Goal: Transaction & Acquisition: Book appointment/travel/reservation

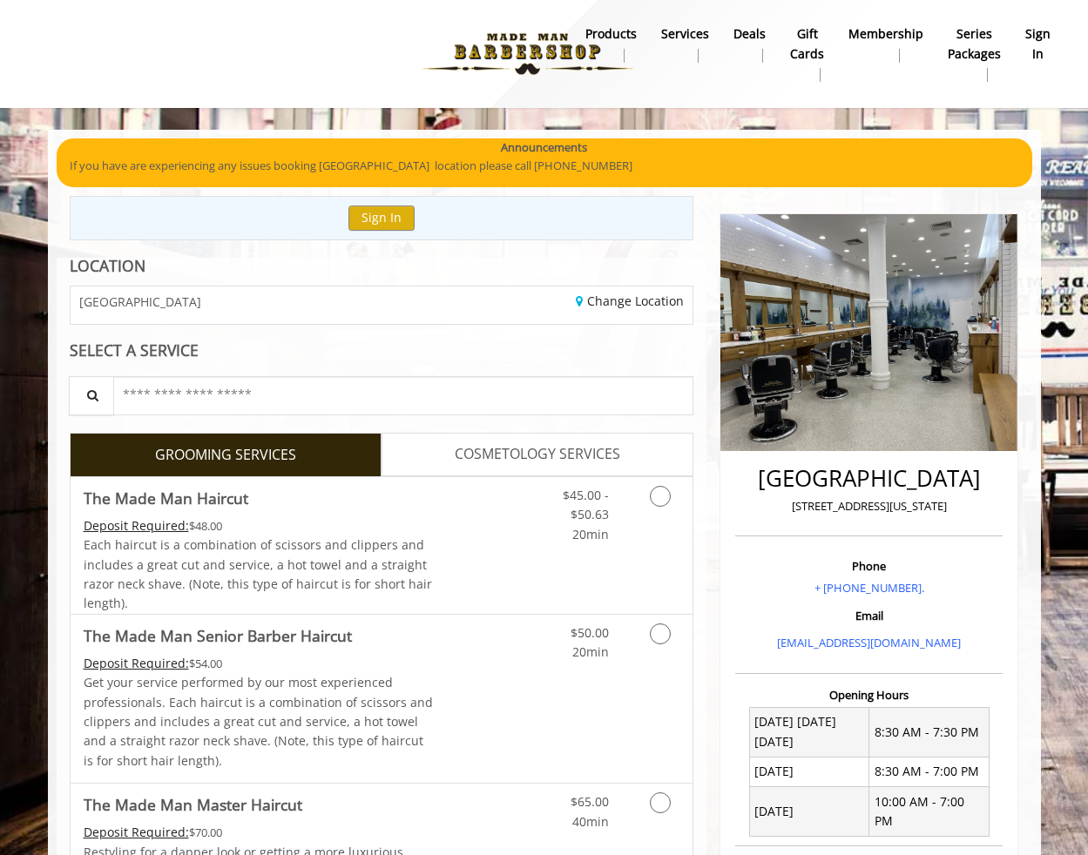
click at [1036, 46] on b "sign in" at bounding box center [1037, 43] width 25 height 39
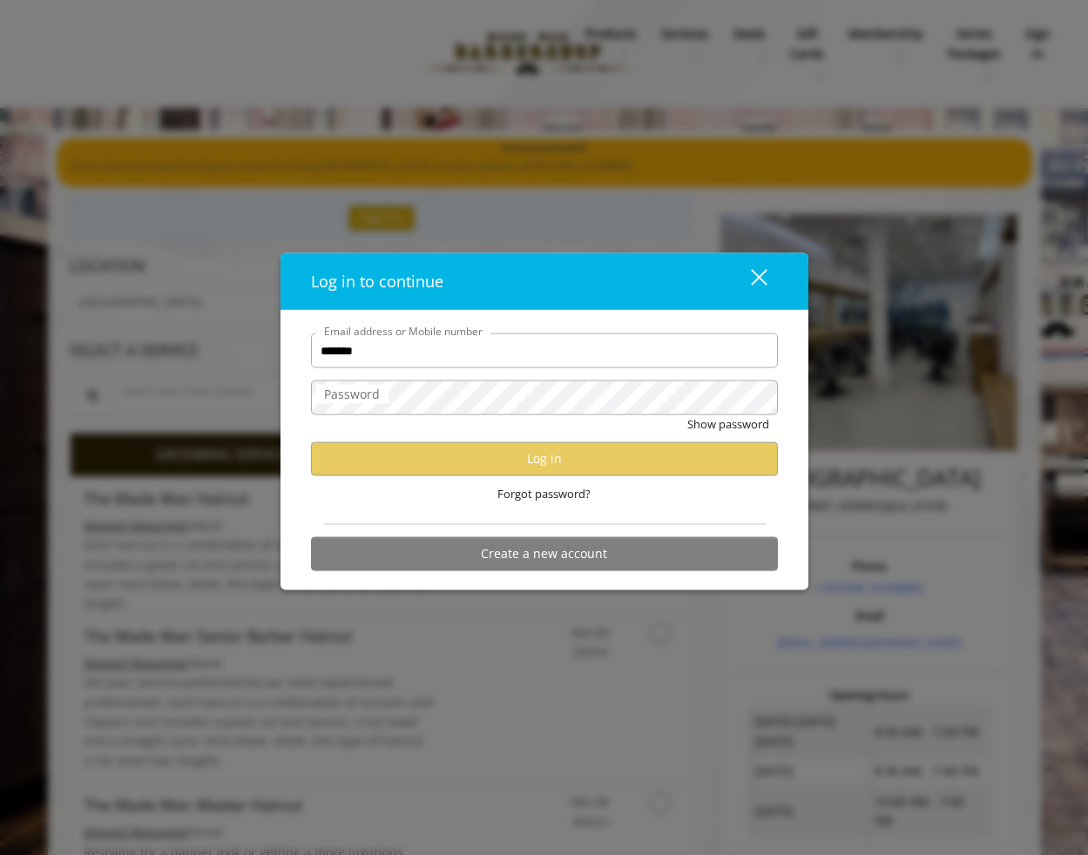
type input "**********"
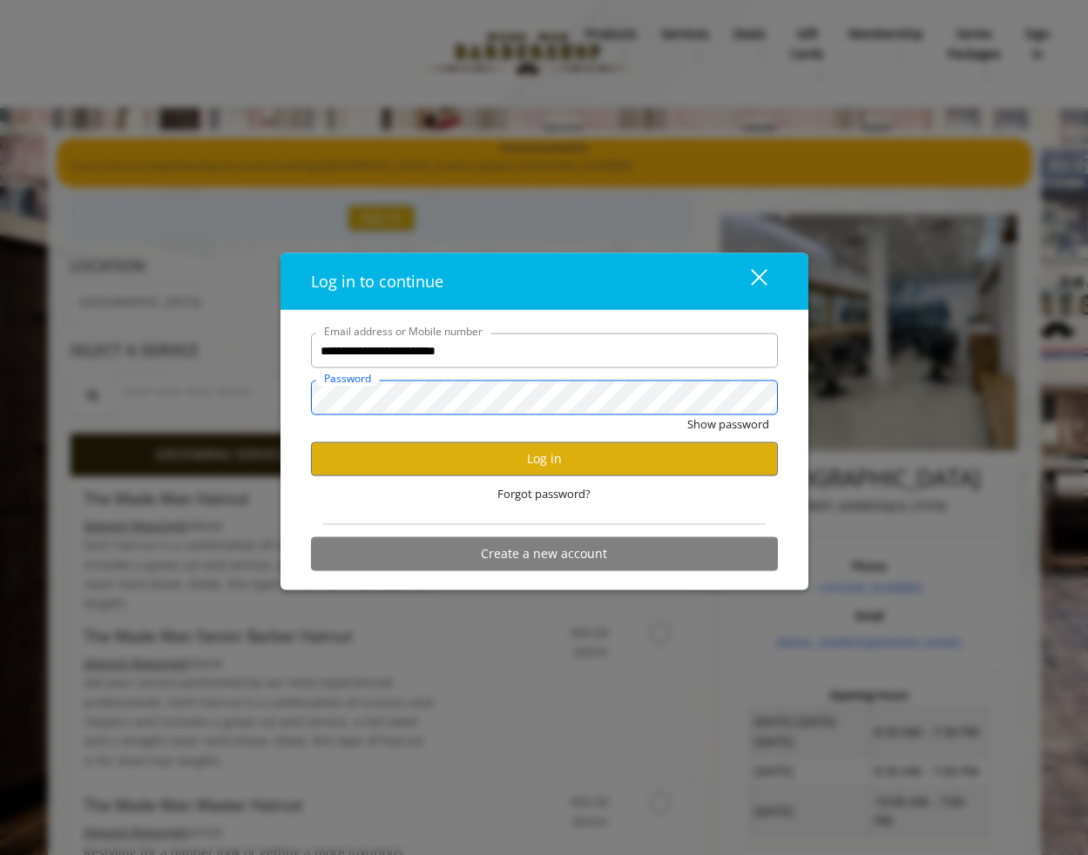
click at [687, 415] on button "Show password" at bounding box center [728, 424] width 82 height 18
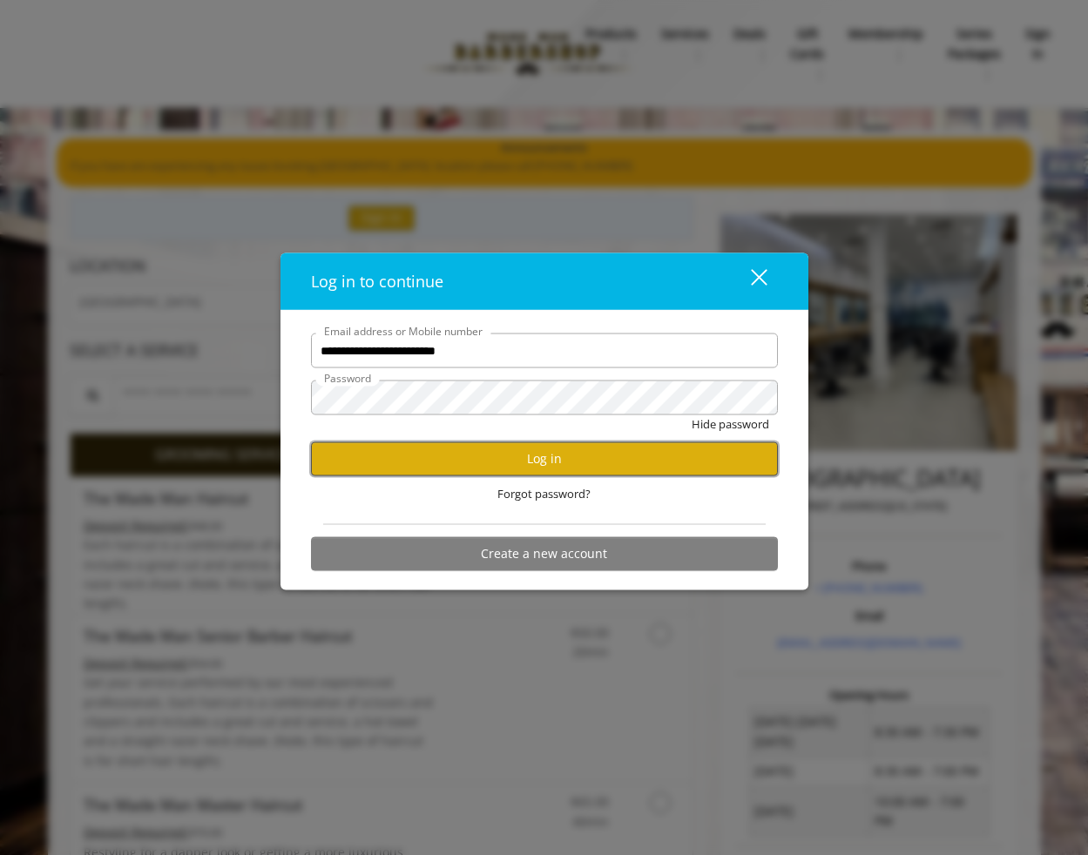
click at [454, 456] on button "Log in" at bounding box center [544, 459] width 467 height 34
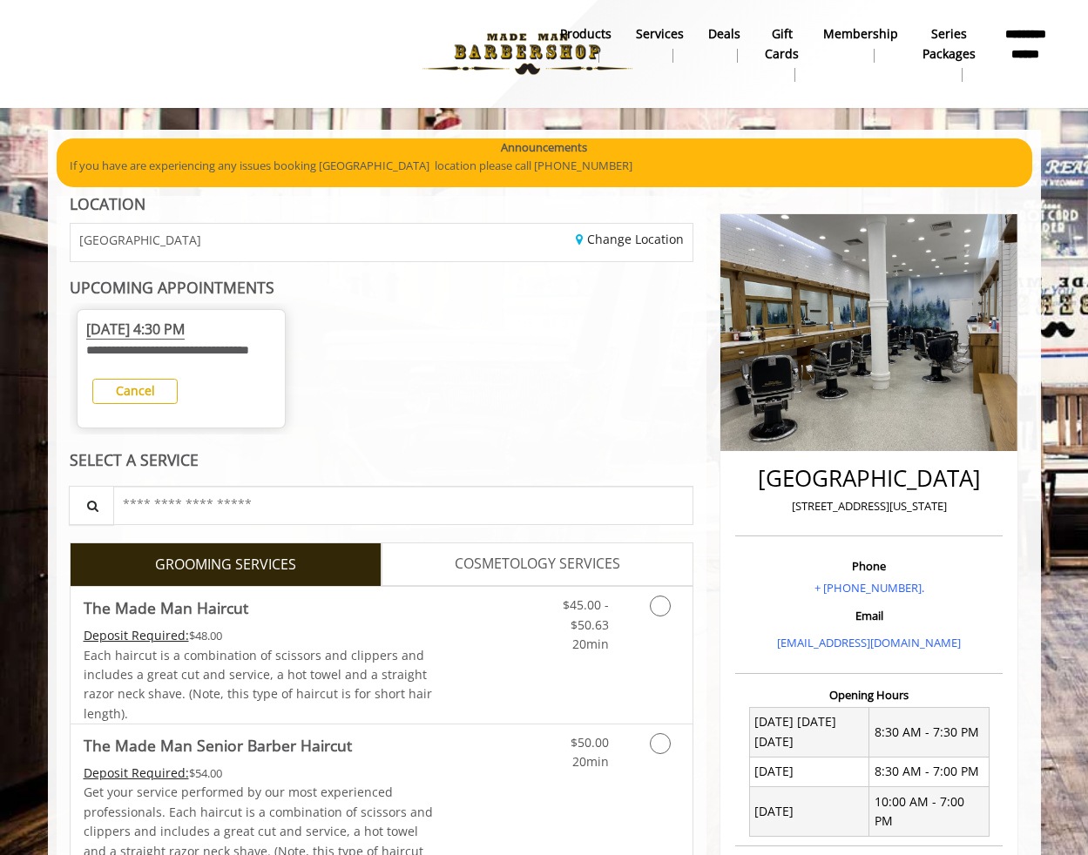
click at [197, 361] on div "**********" at bounding box center [181, 346] width 190 height 54
click at [435, 422] on div "**********" at bounding box center [382, 369] width 625 height 132
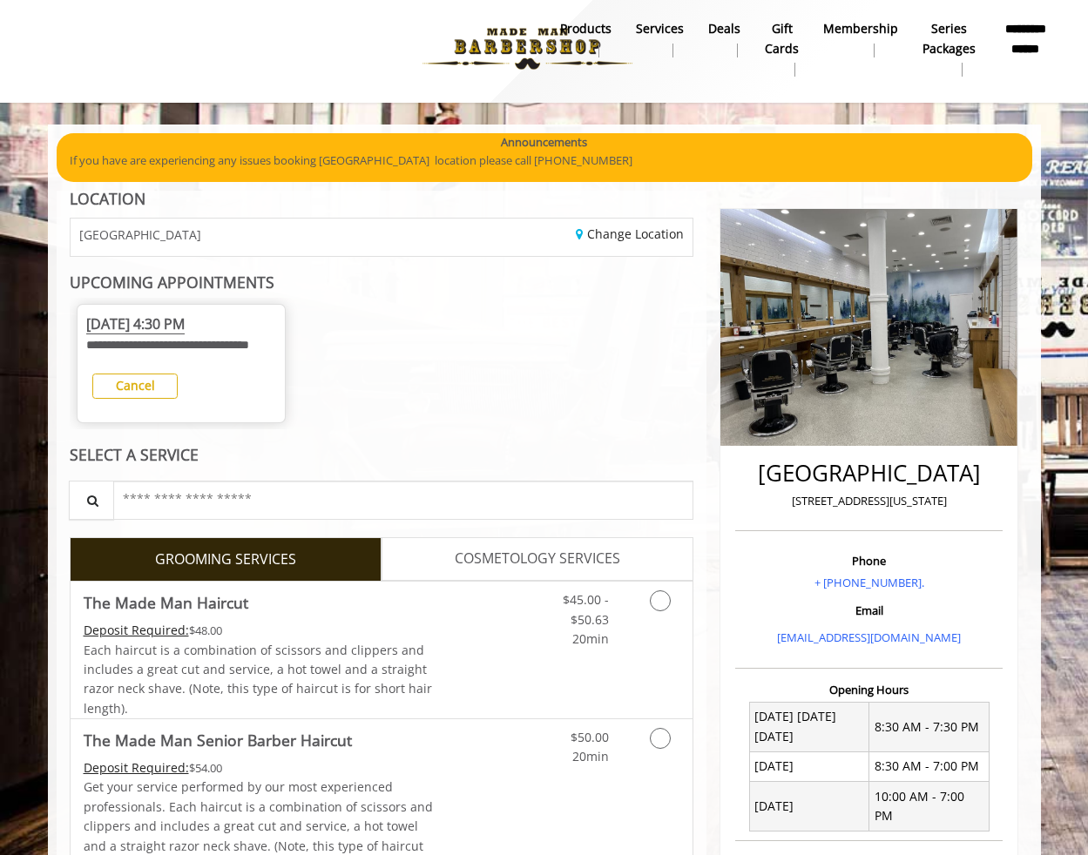
scroll to position [261, 0]
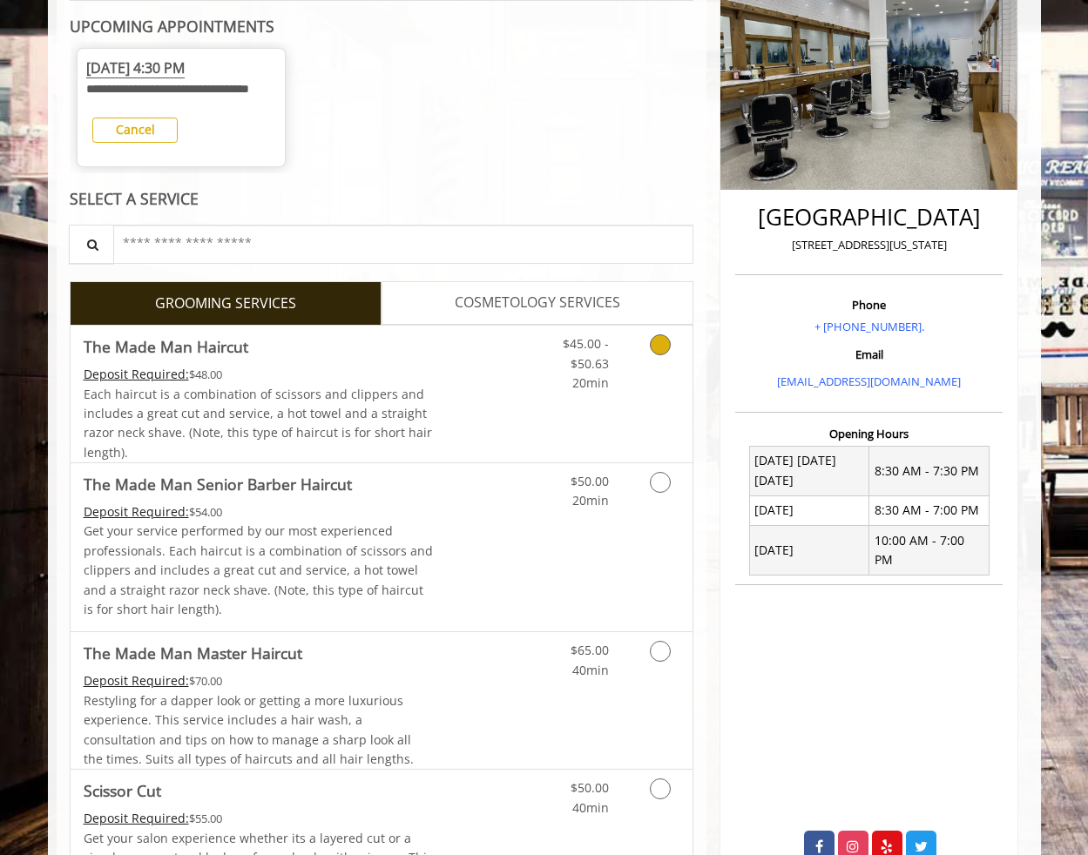
click at [197, 415] on span "Each haircut is a combination of scissors and clippers and includes a great cut…" at bounding box center [258, 423] width 348 height 75
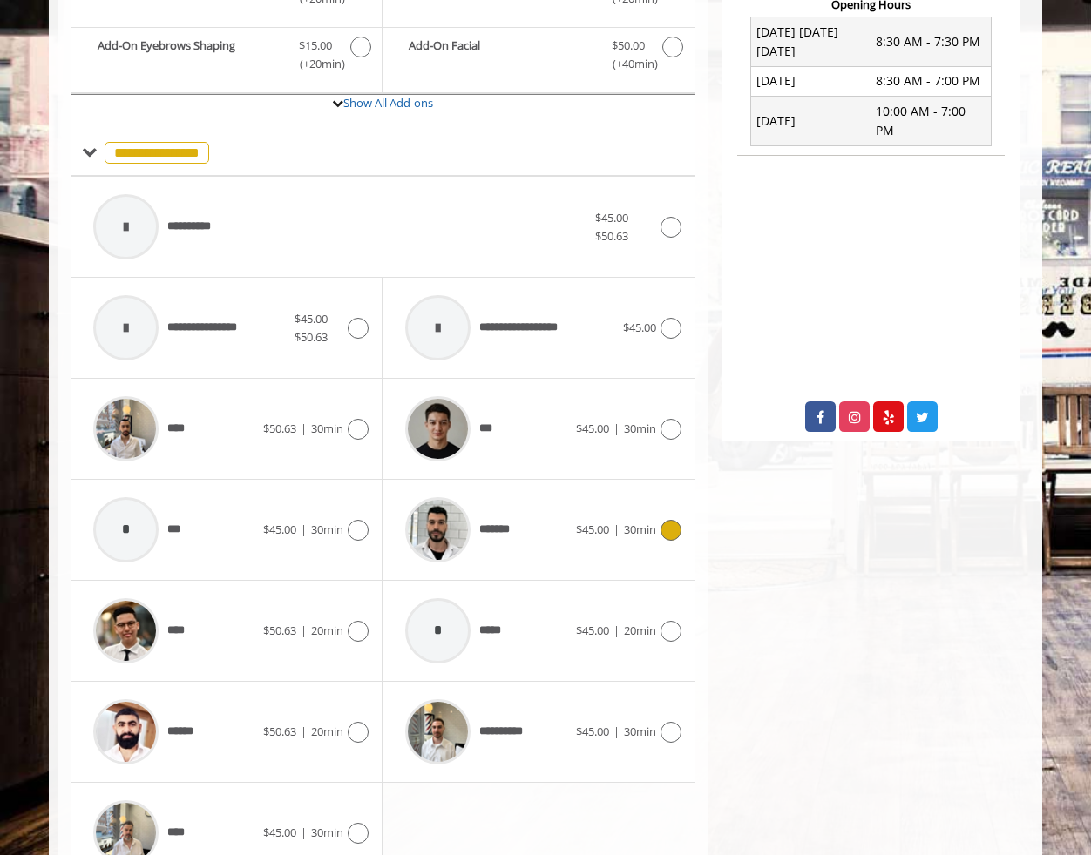
scroll to position [731, 0]
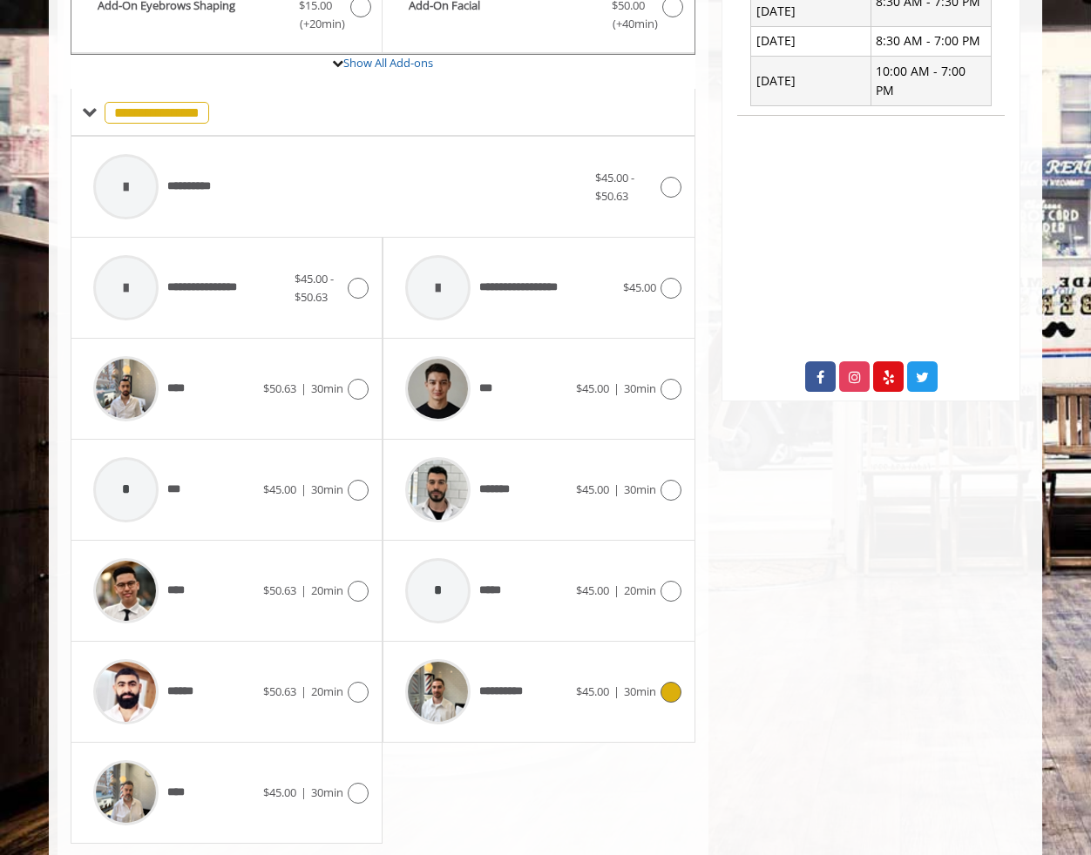
click at [510, 701] on span "**********" at bounding box center [507, 692] width 57 height 18
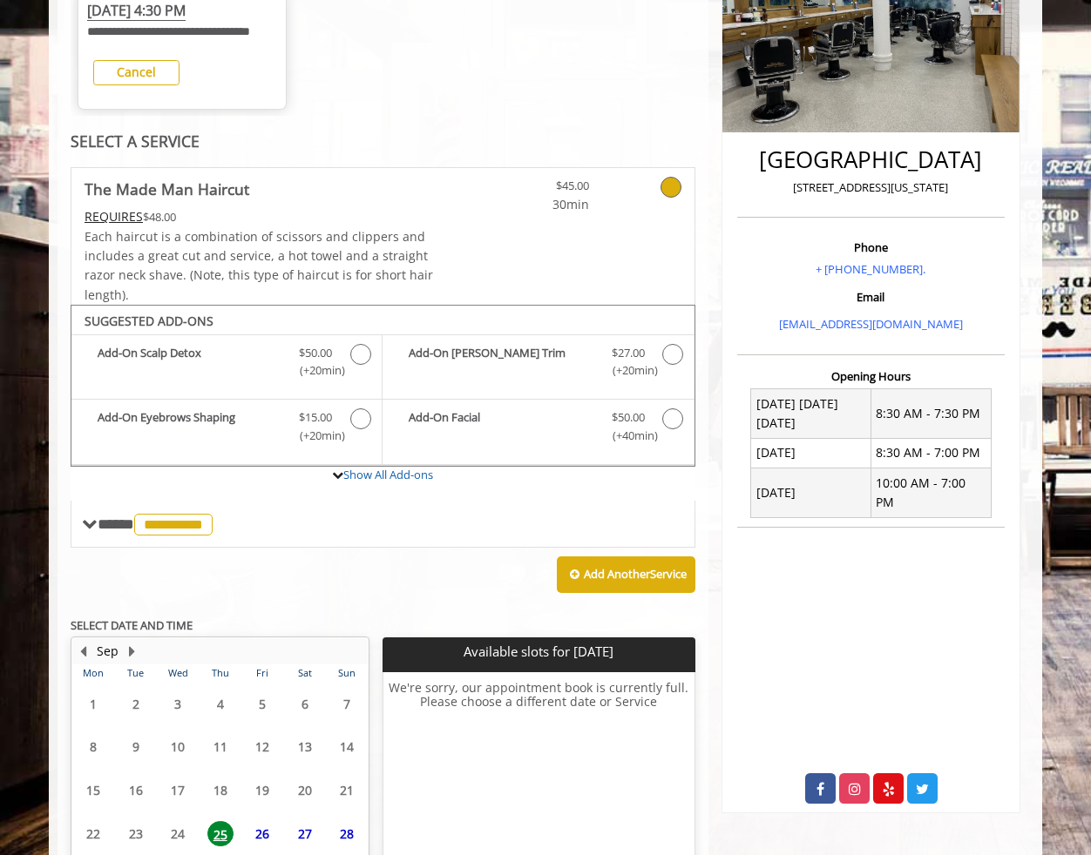
scroll to position [479, 0]
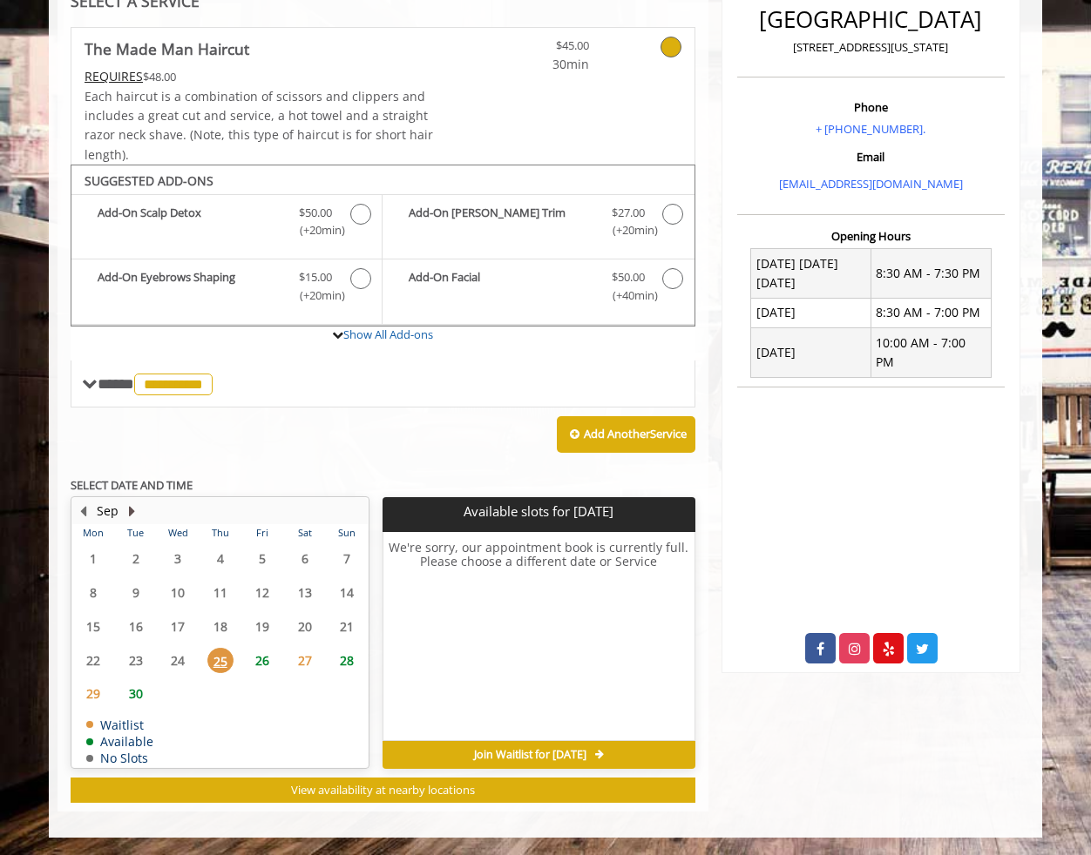
click at [125, 517] on button "Next Month" at bounding box center [132, 511] width 14 height 19
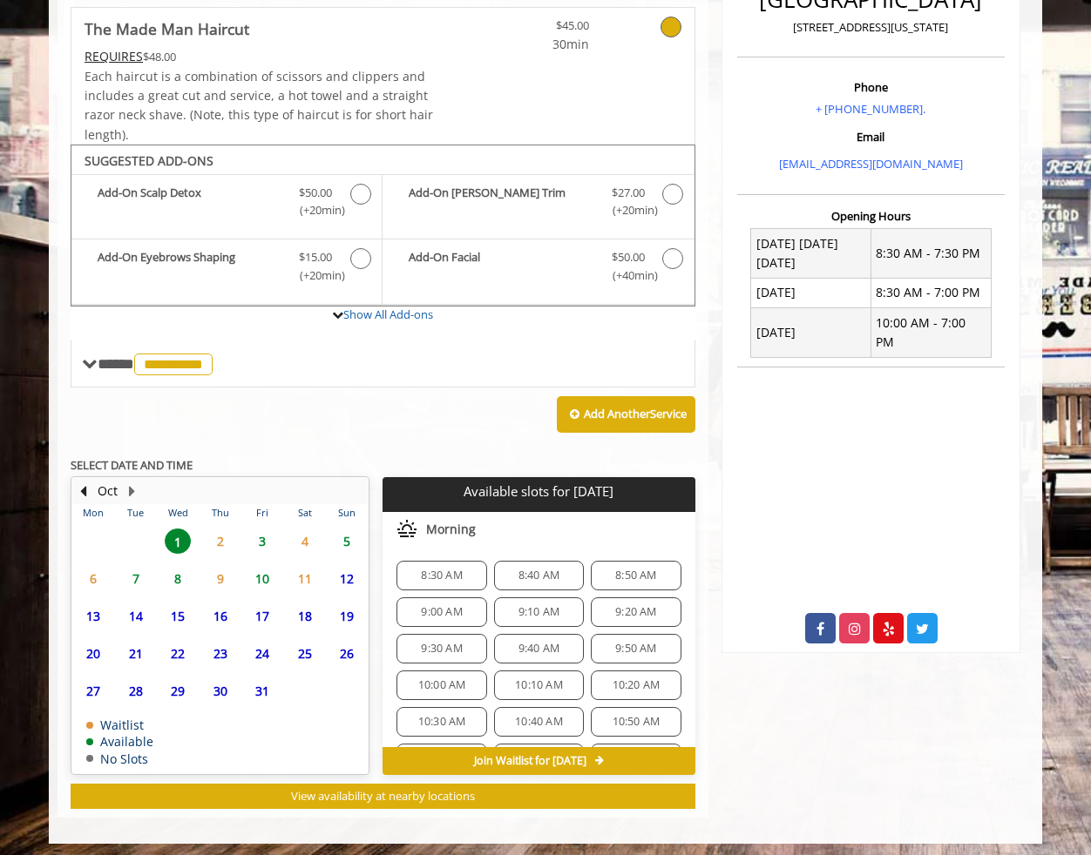
click at [299, 554] on span "4" at bounding box center [305, 541] width 26 height 25
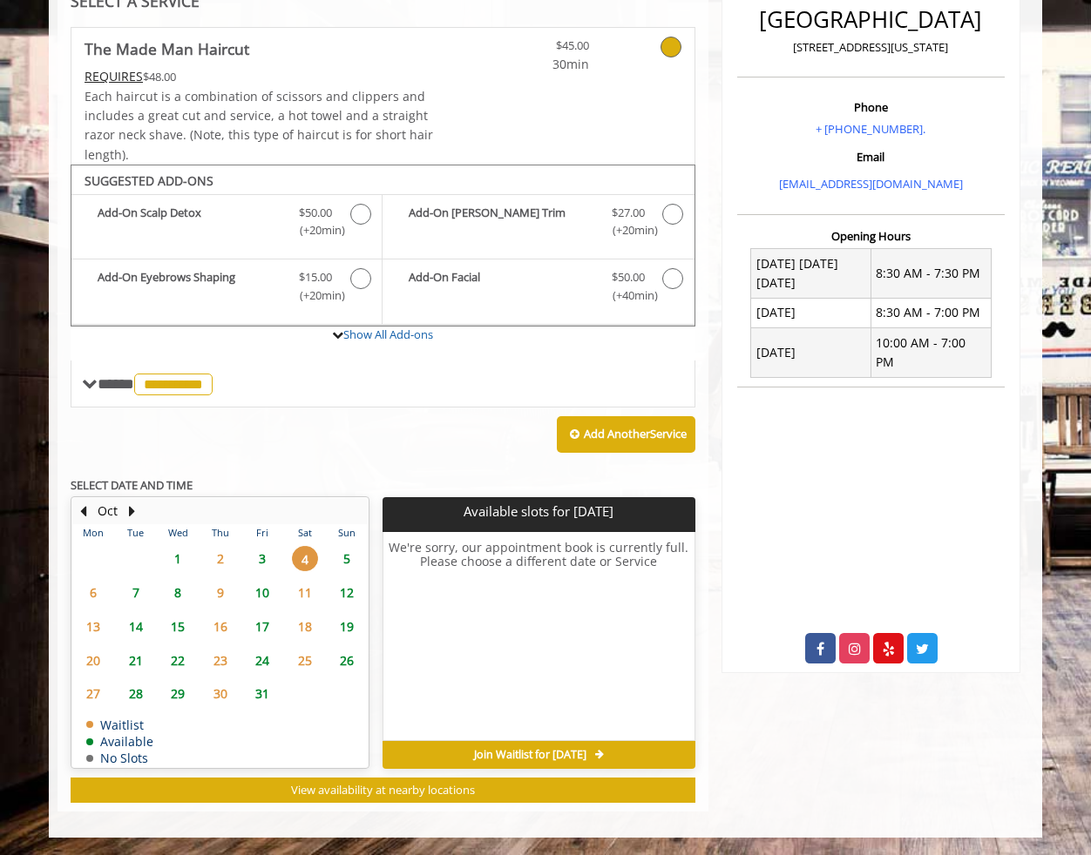
click at [257, 558] on span "3" at bounding box center [262, 558] width 26 height 25
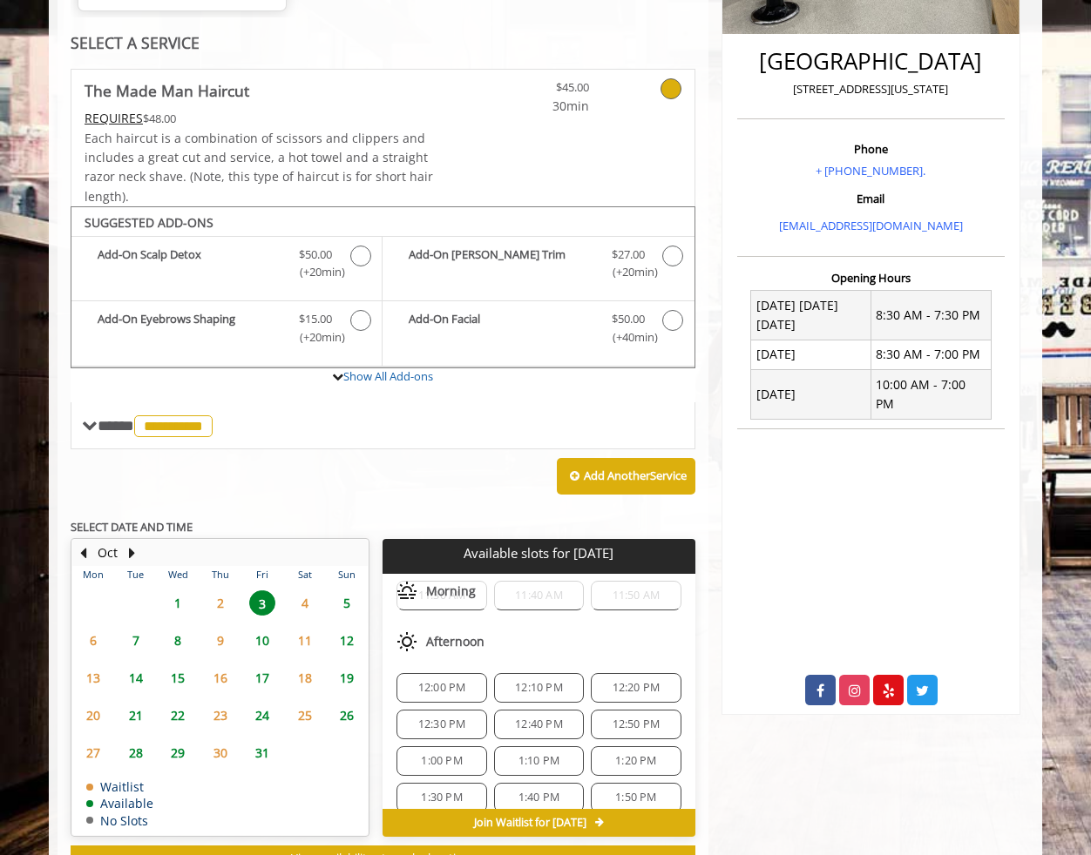
scroll to position [418, 0]
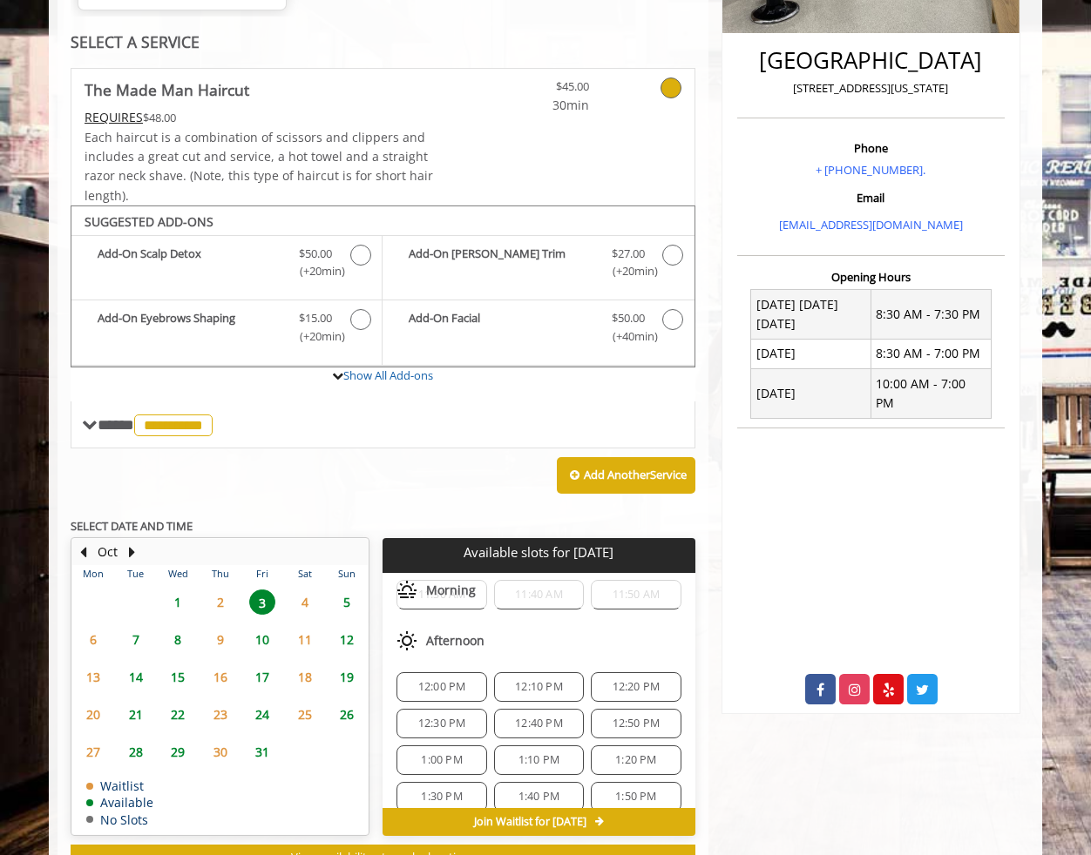
click at [177, 615] on span "1" at bounding box center [178, 602] width 26 height 25
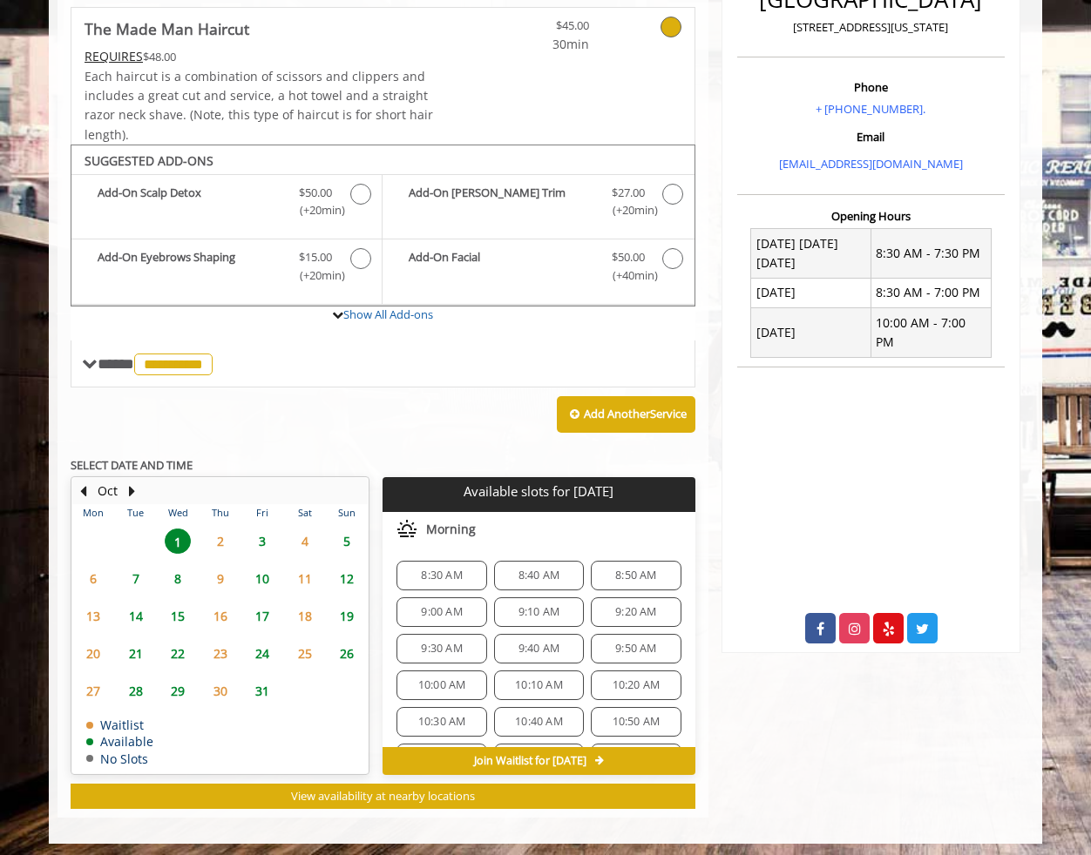
scroll to position [505, 0]
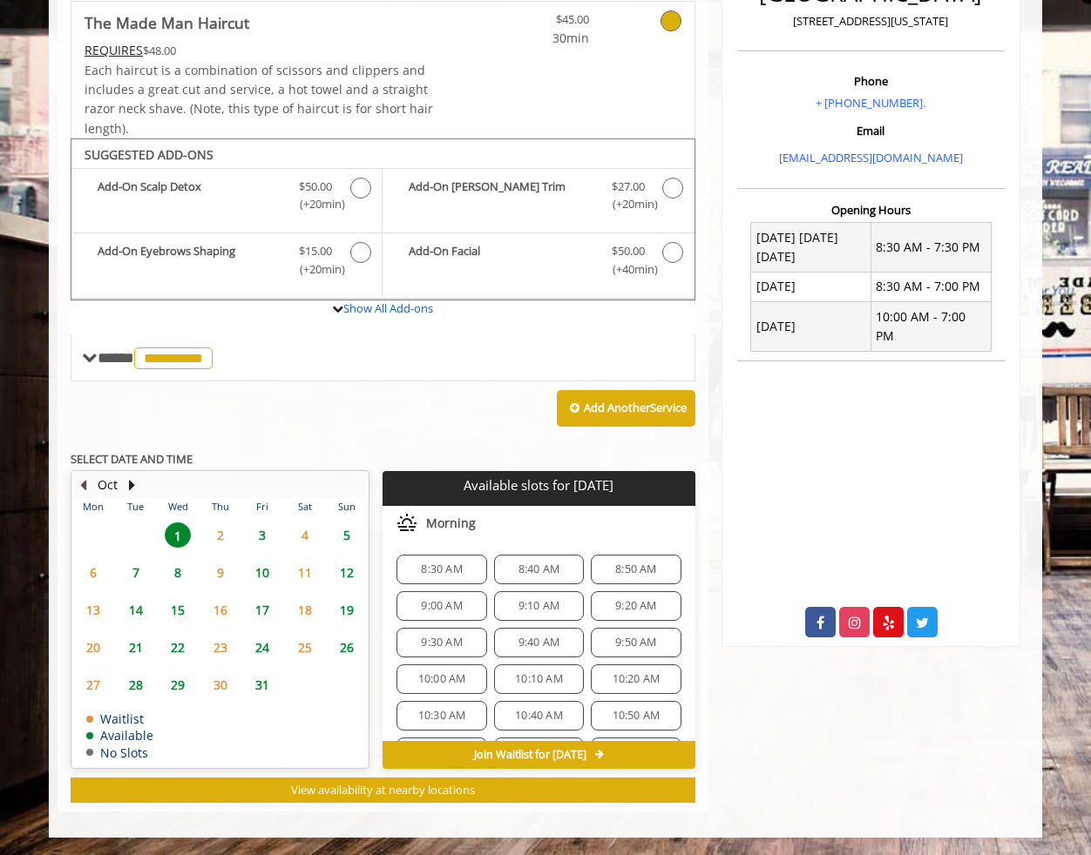
click at [84, 481] on button "Previous Month" at bounding box center [83, 485] width 14 height 19
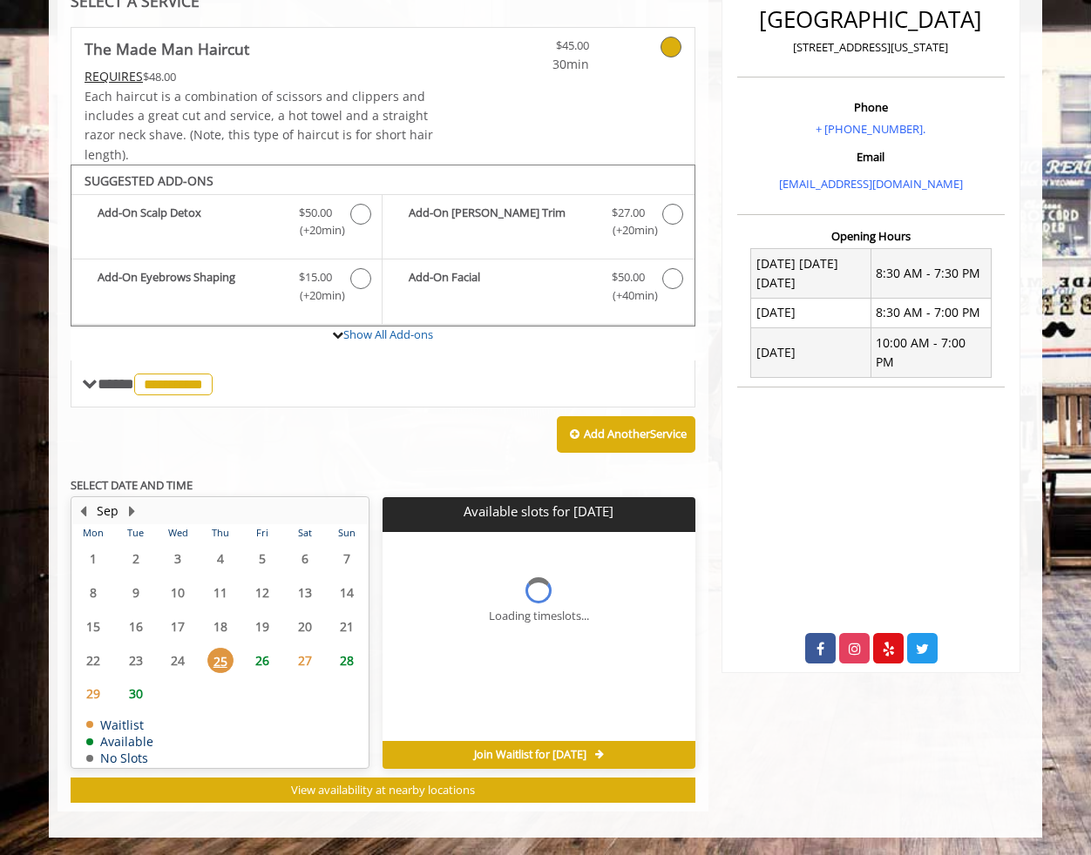
scroll to position [479, 0]
click at [131, 510] on button "Next Month" at bounding box center [132, 511] width 14 height 19
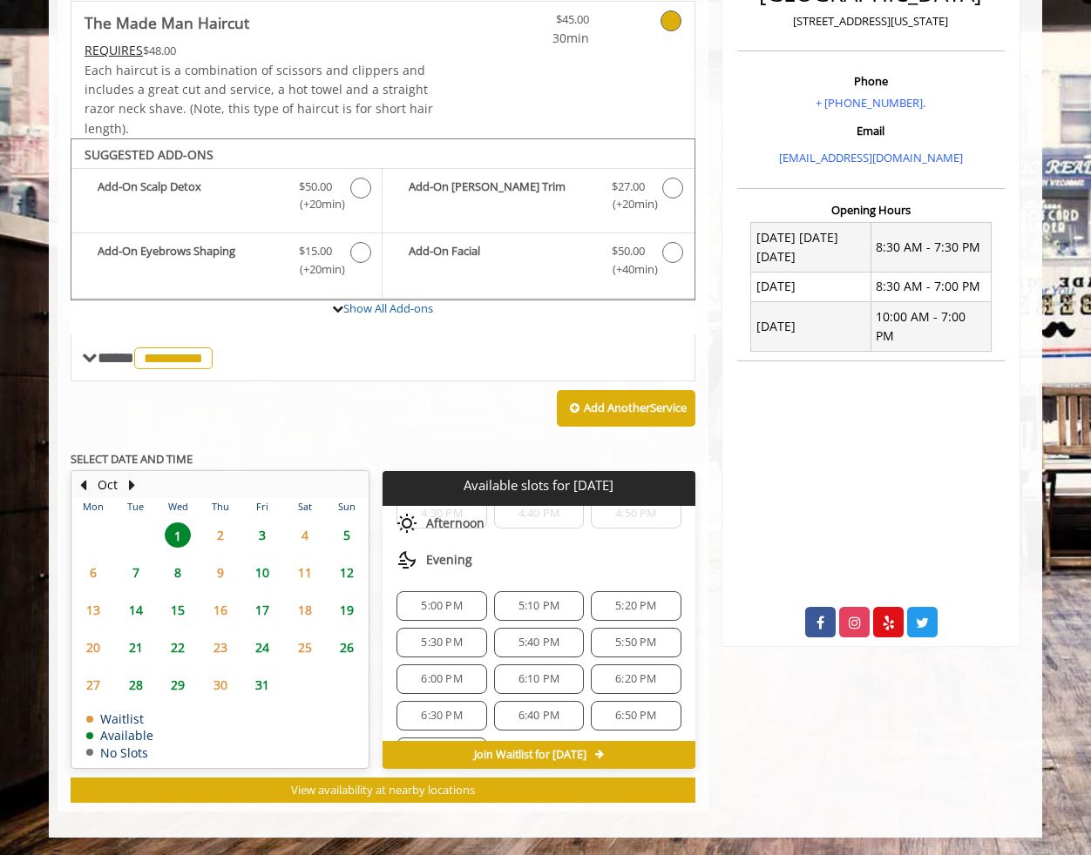
scroll to position [737, 0]
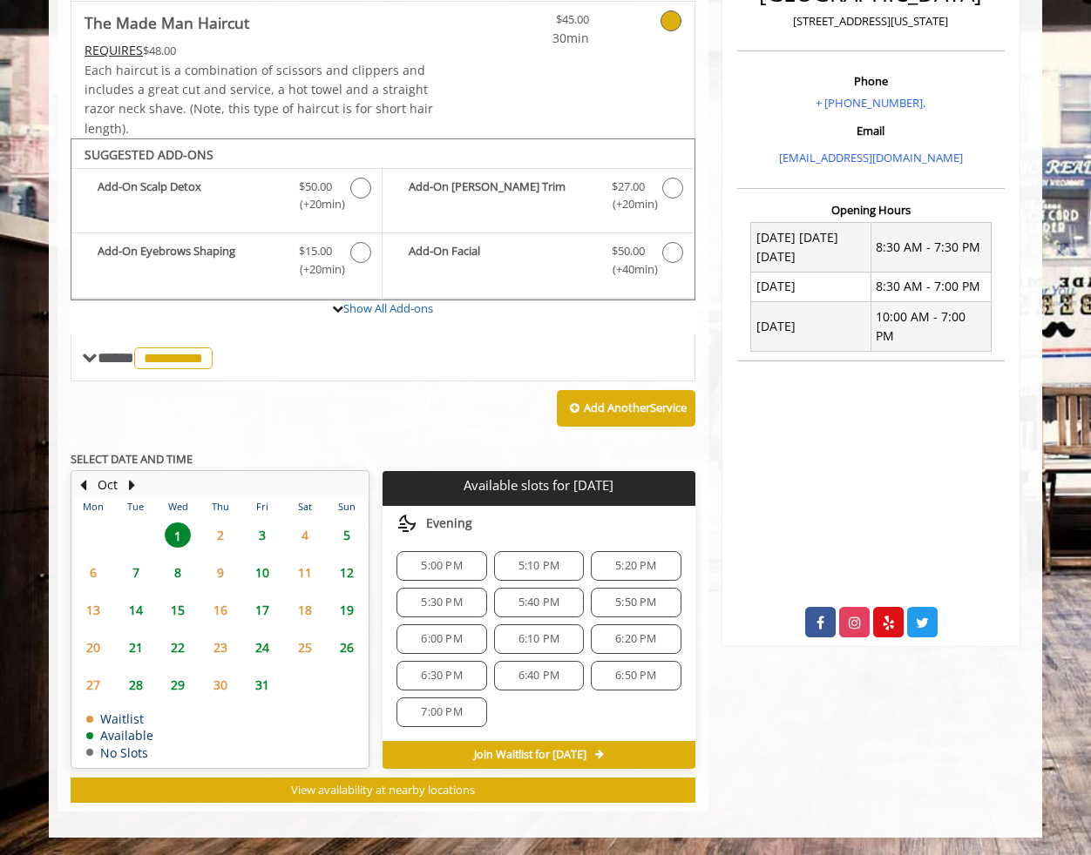
click at [870, 755] on div "[GEOGRAPHIC_DATA] [STREET_ADDRESS][US_STATE] Phone + [PHONE_NUMBER]. Email [EMA…" at bounding box center [870, 261] width 325 height 1101
click at [345, 530] on span "5" at bounding box center [347, 535] width 26 height 25
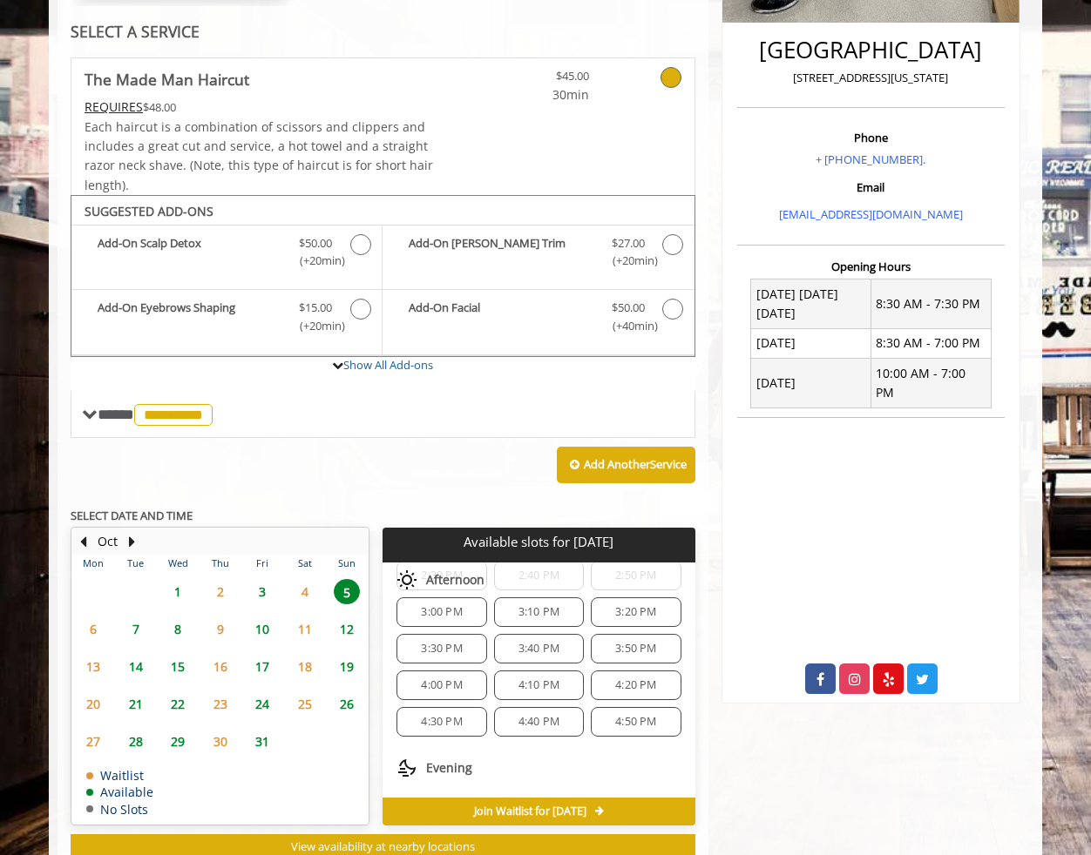
scroll to position [244, 0]
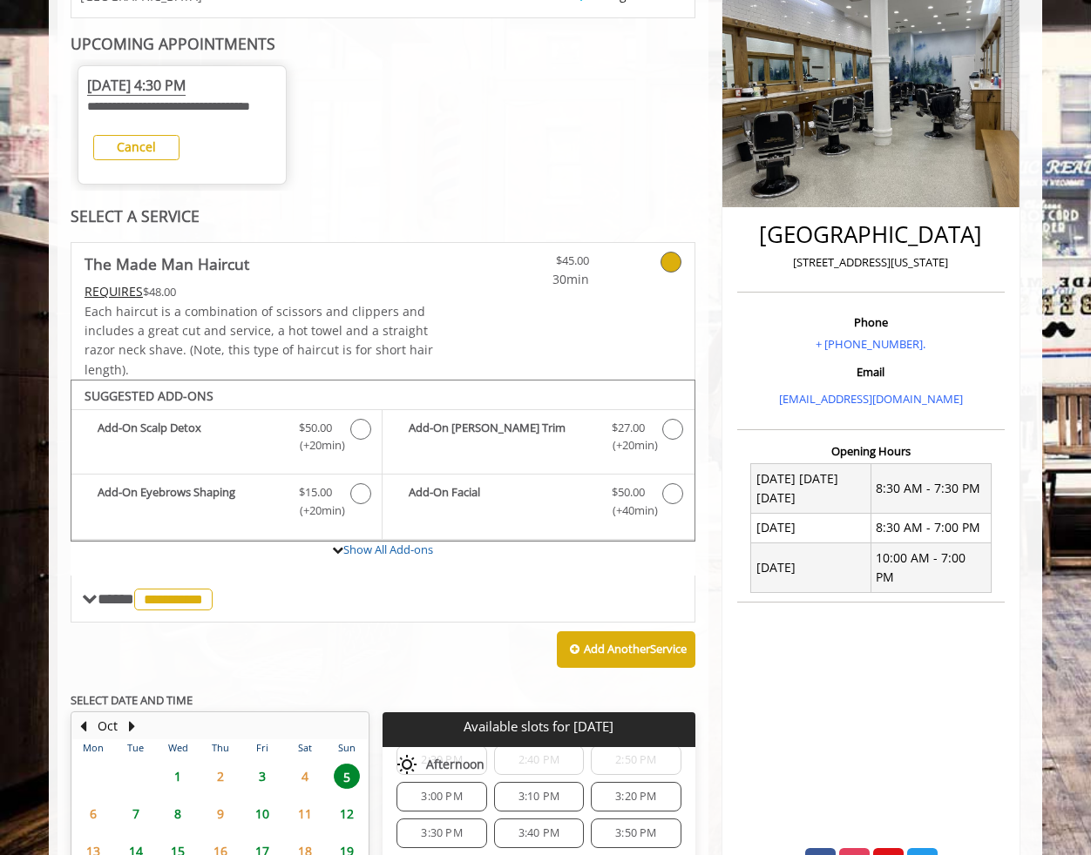
drag, startPoint x: 178, startPoint y: 796, endPoint x: 632, endPoint y: 669, distance: 472.1
click at [178, 789] on span "1" at bounding box center [178, 776] width 26 height 25
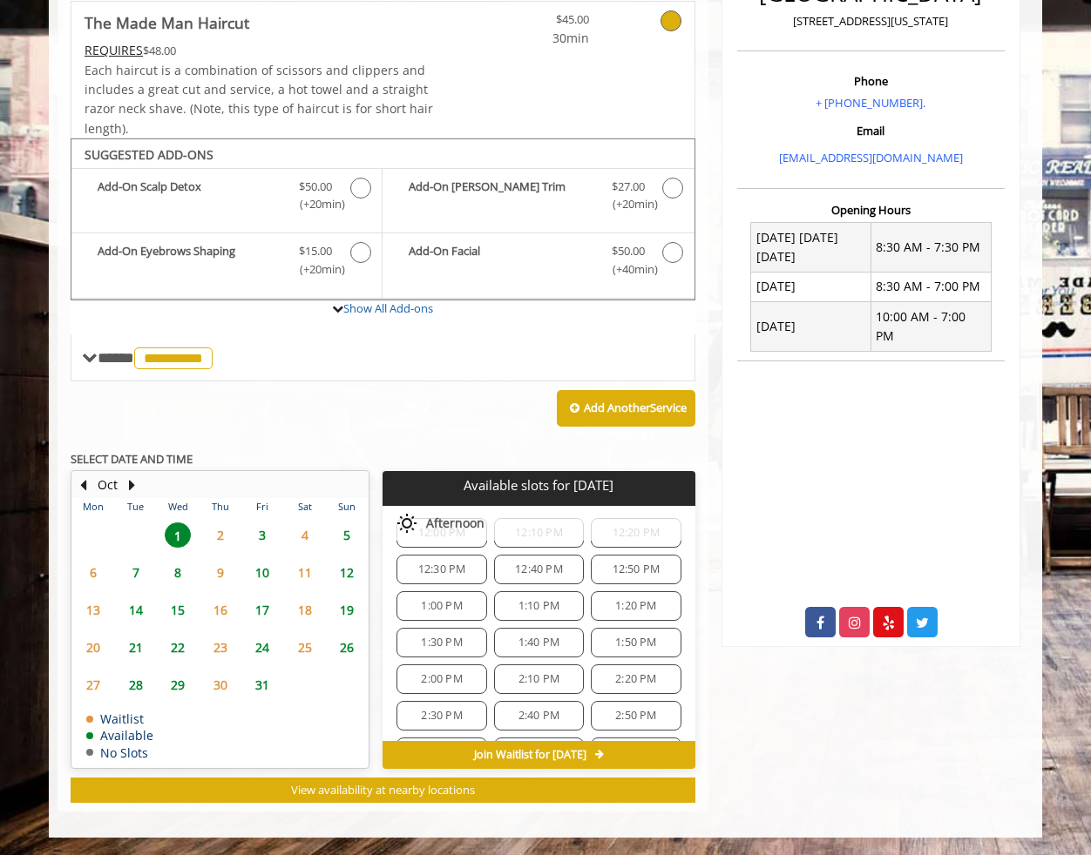
scroll to position [610, 0]
